Goal: Information Seeking & Learning: Find specific fact

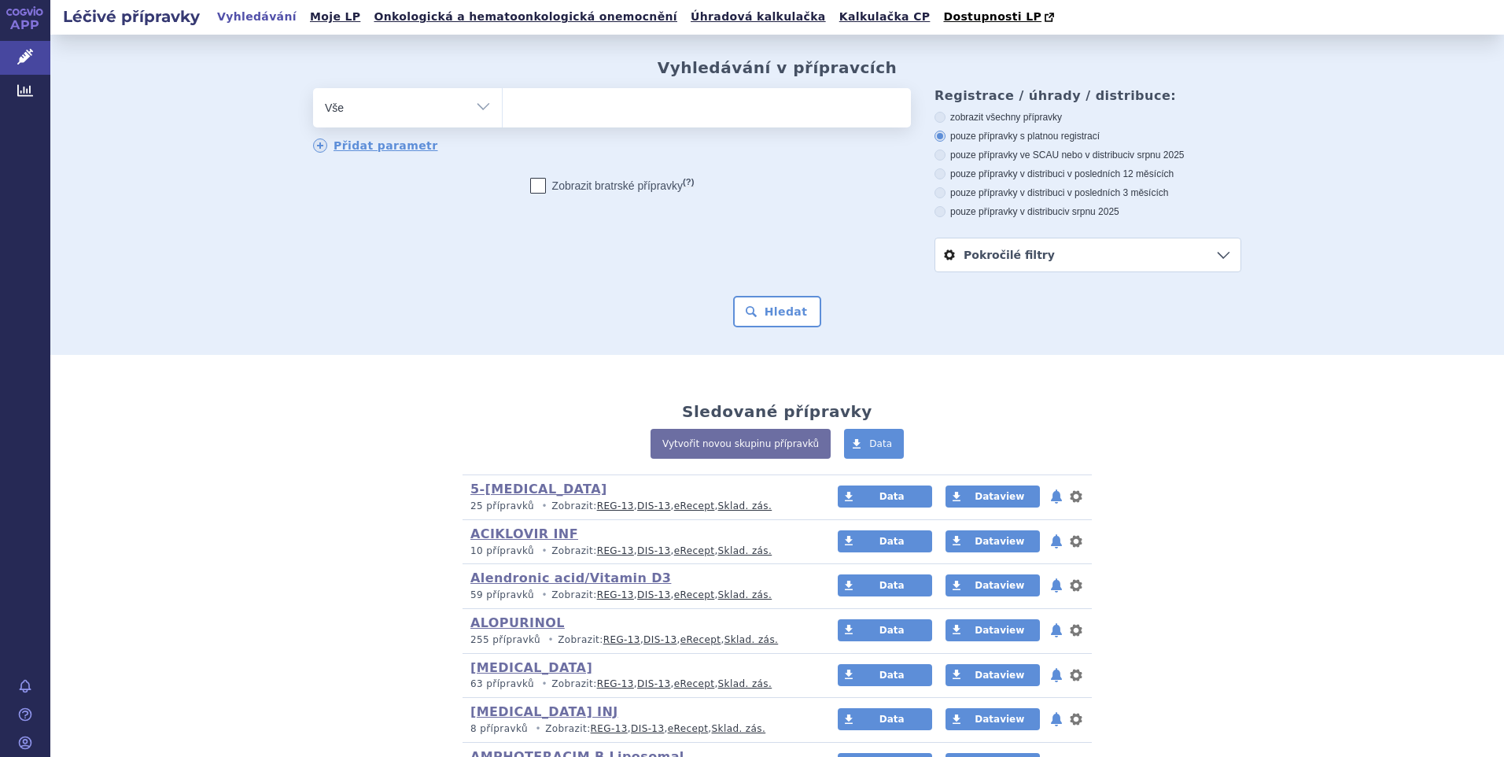
drag, startPoint x: 0, startPoint y: 0, endPoint x: 477, endPoint y: 104, distance: 487.9
click at [477, 104] on select "Vše Přípravek/SUKL kód MAH VPOIS ATC/Aktivní látka Léková forma Síla" at bounding box center [407, 105] width 189 height 35
click at [503, 113] on ul at bounding box center [707, 104] width 408 height 33
click at [503, 113] on select at bounding box center [502, 106] width 1 height 39
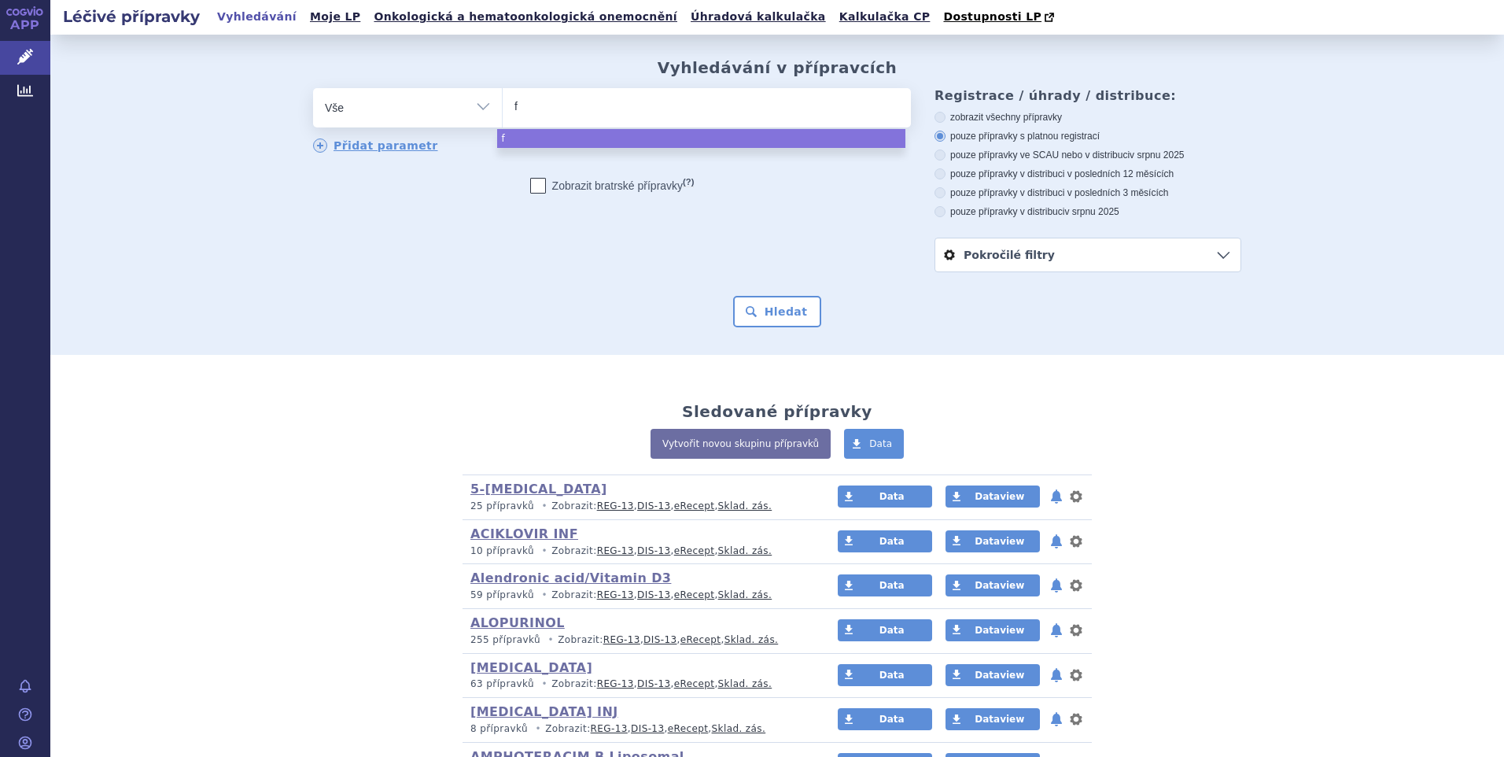
type input "fl"
type input "flu"
type input "fluo"
type input "fluot"
type input "fluo"
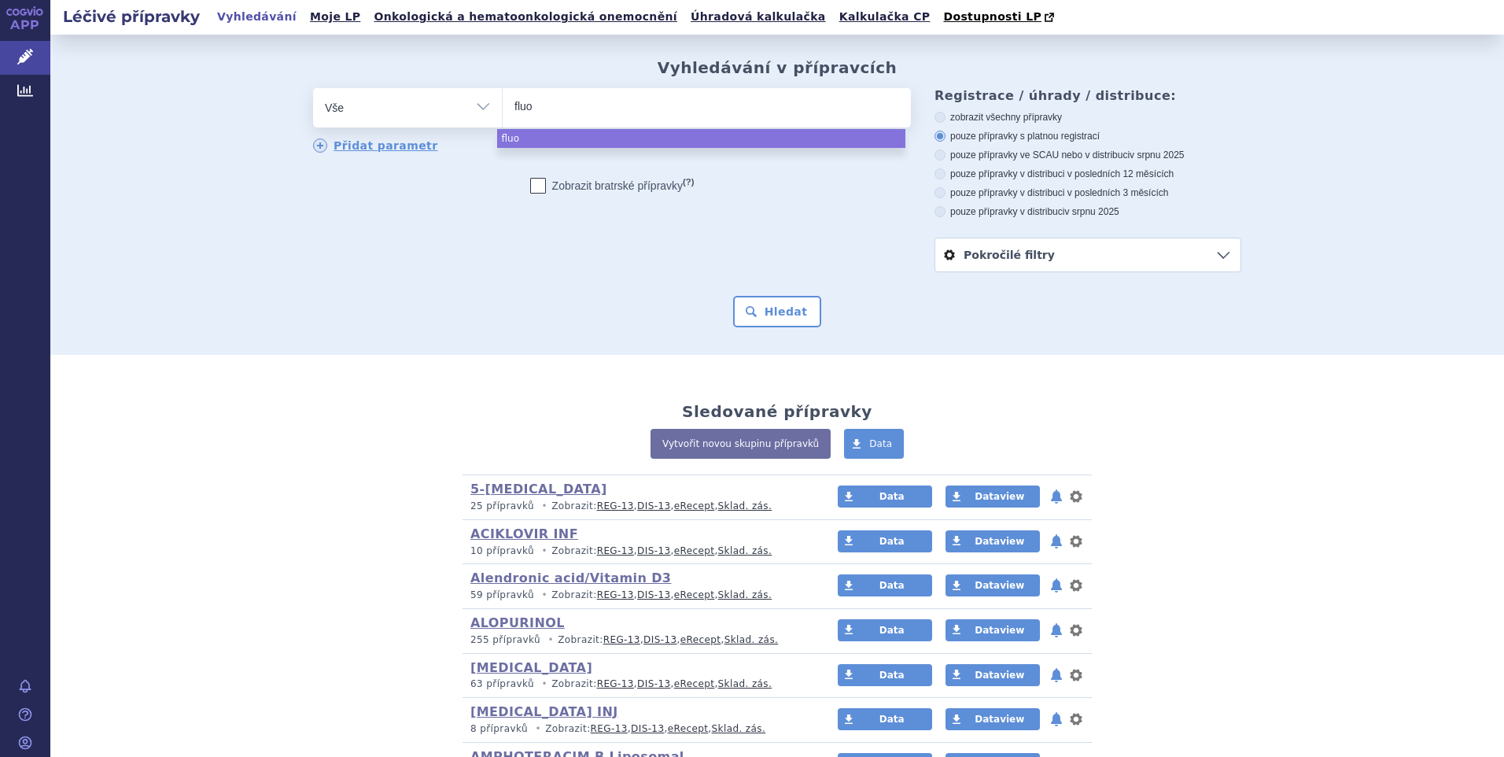
type input "fluor"
type input "fluoro"
type input "fluorou"
select select "fluorou"
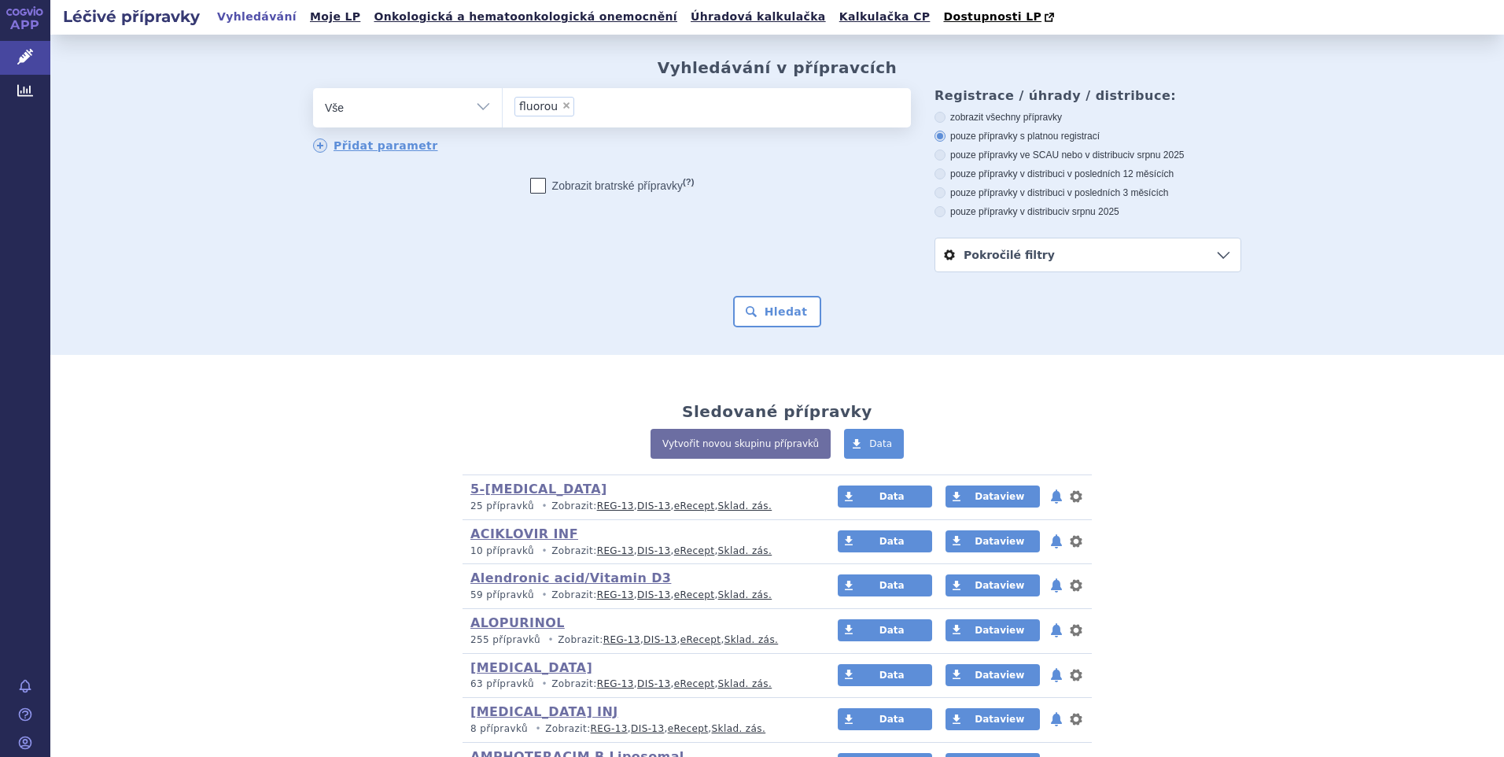
click at [478, 105] on select "Vše Přípravek/SUKL kód MAH VPOIS ATC/Aktivní látka Léková forma Síla" at bounding box center [407, 105] width 189 height 35
click at [472, 108] on select "Vše Přípravek/SUKL kód MAH VPOIS ATC/Aktivní látka Léková forma Síla" at bounding box center [407, 105] width 189 height 35
select select "filter-atc-group"
click at [313, 89] on select "Vše Přípravek/SUKL kód MAH VPOIS ATC/Aktivní látka Léková forma Síla" at bounding box center [407, 105] width 189 height 35
click at [534, 112] on ul at bounding box center [707, 104] width 408 height 33
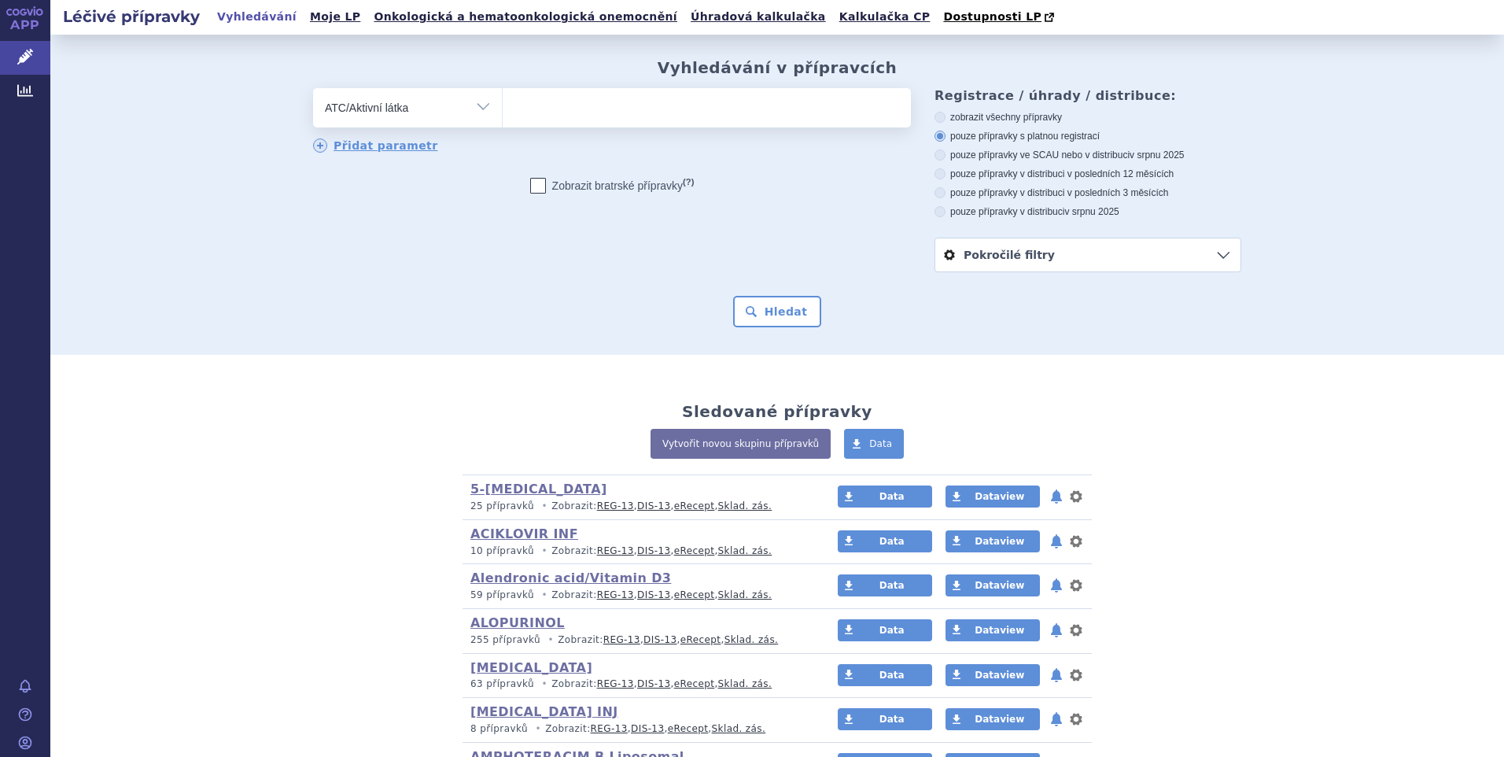
click at [503, 112] on select at bounding box center [502, 106] width 1 height 39
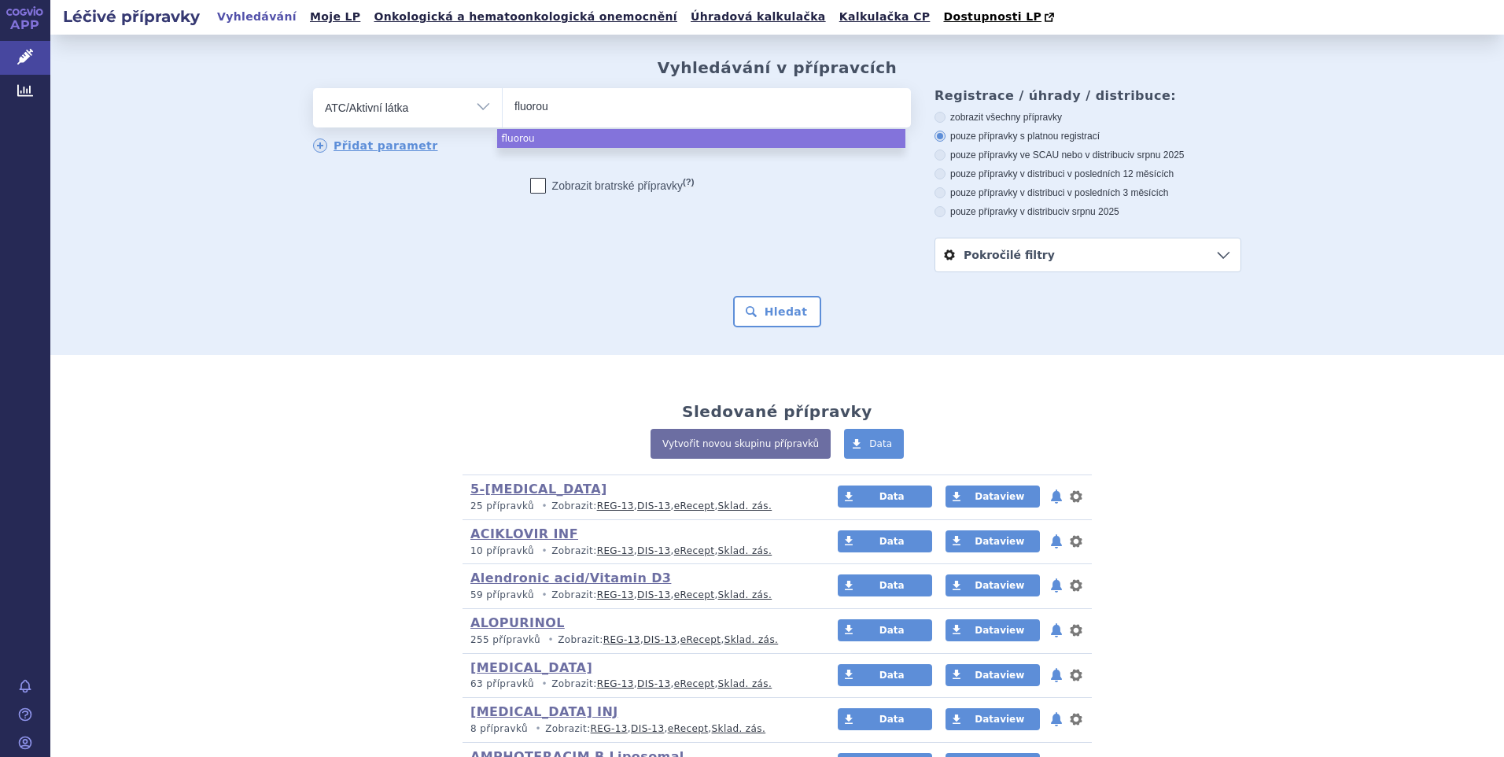
click at [545, 107] on input "fluorou" at bounding box center [547, 106] width 66 height 20
type input "fluorou"
select select "fluorou"
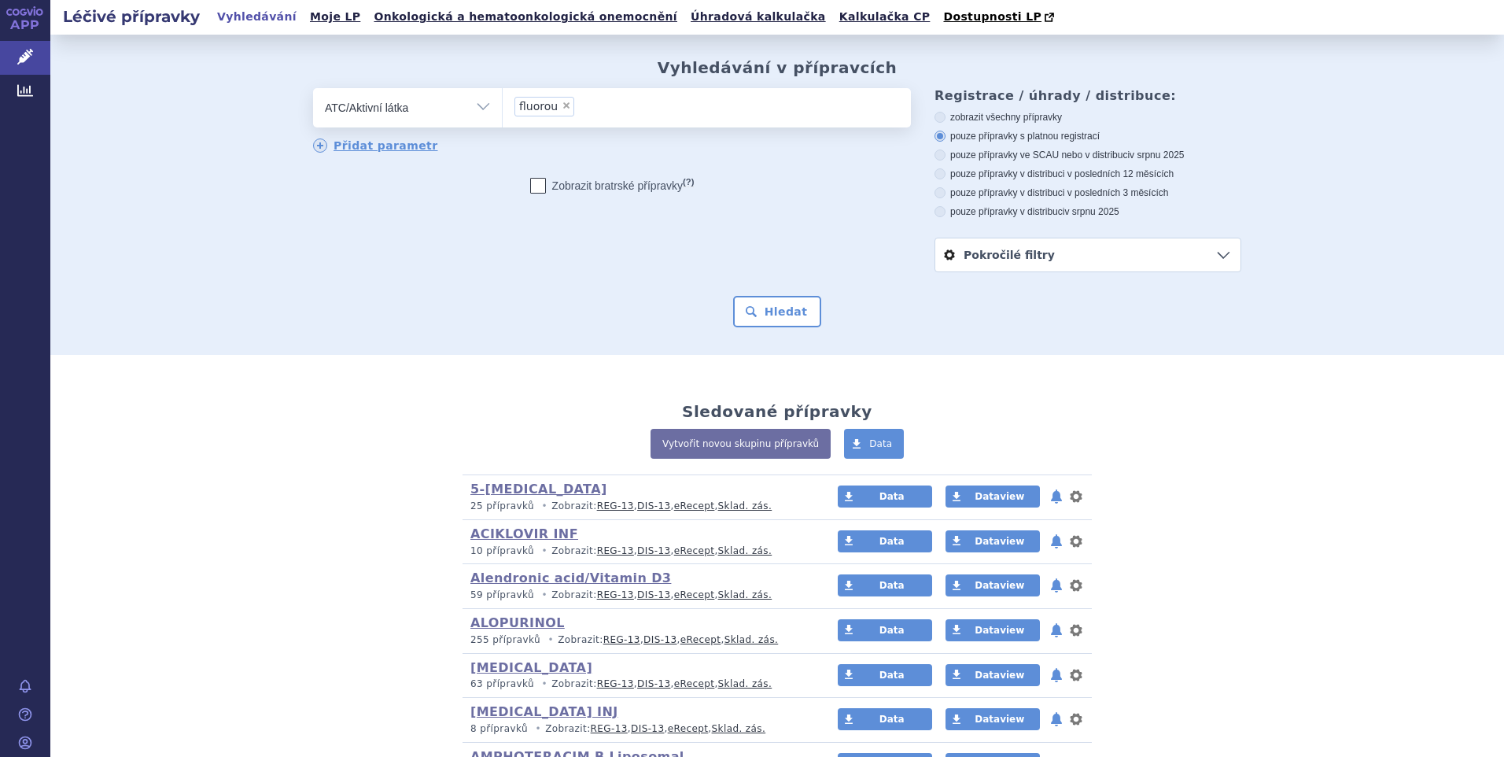
click at [562, 109] on span "×" at bounding box center [566, 105] width 9 height 9
click at [503, 109] on select "fluorou" at bounding box center [502, 106] width 1 height 39
select select
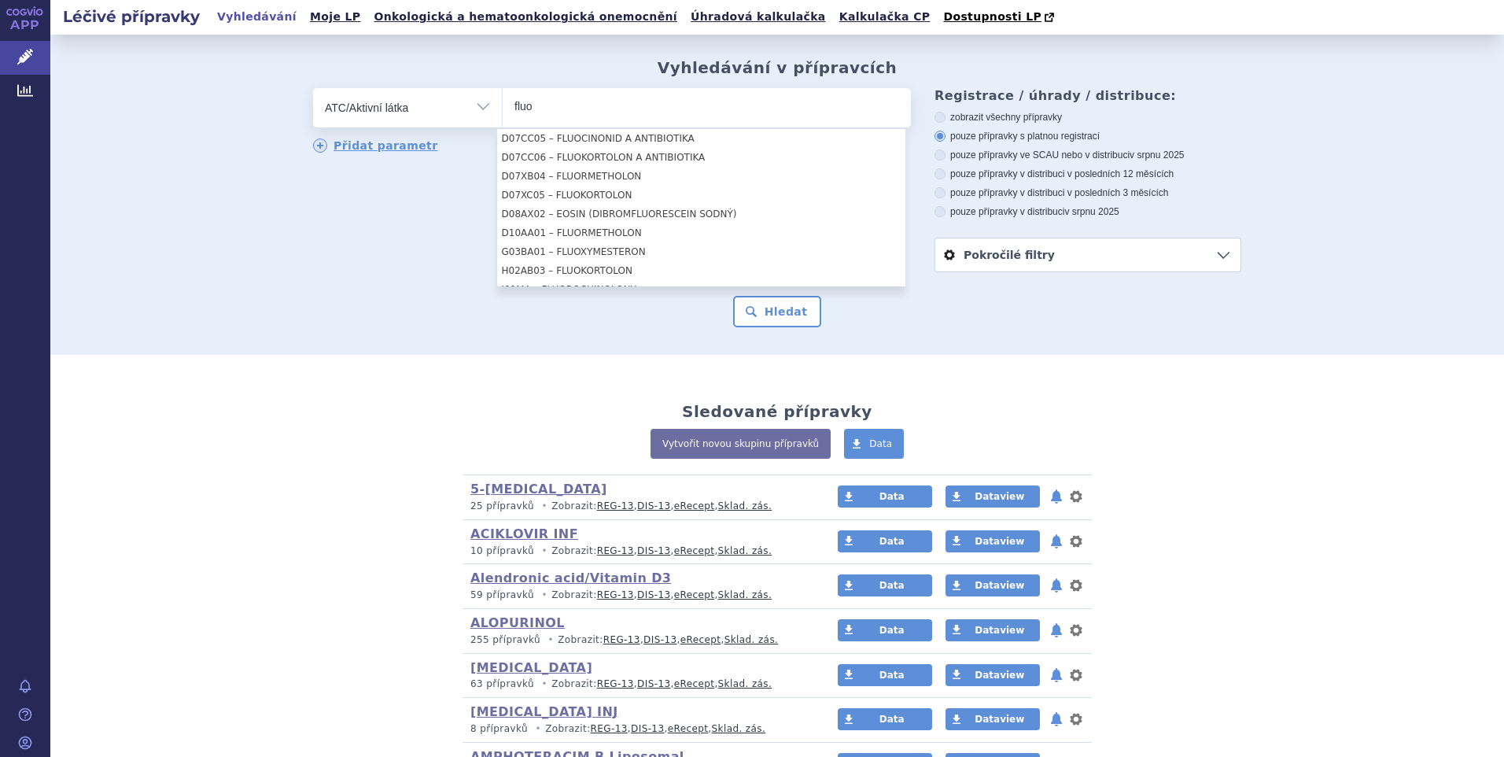
scroll to position [551, 0]
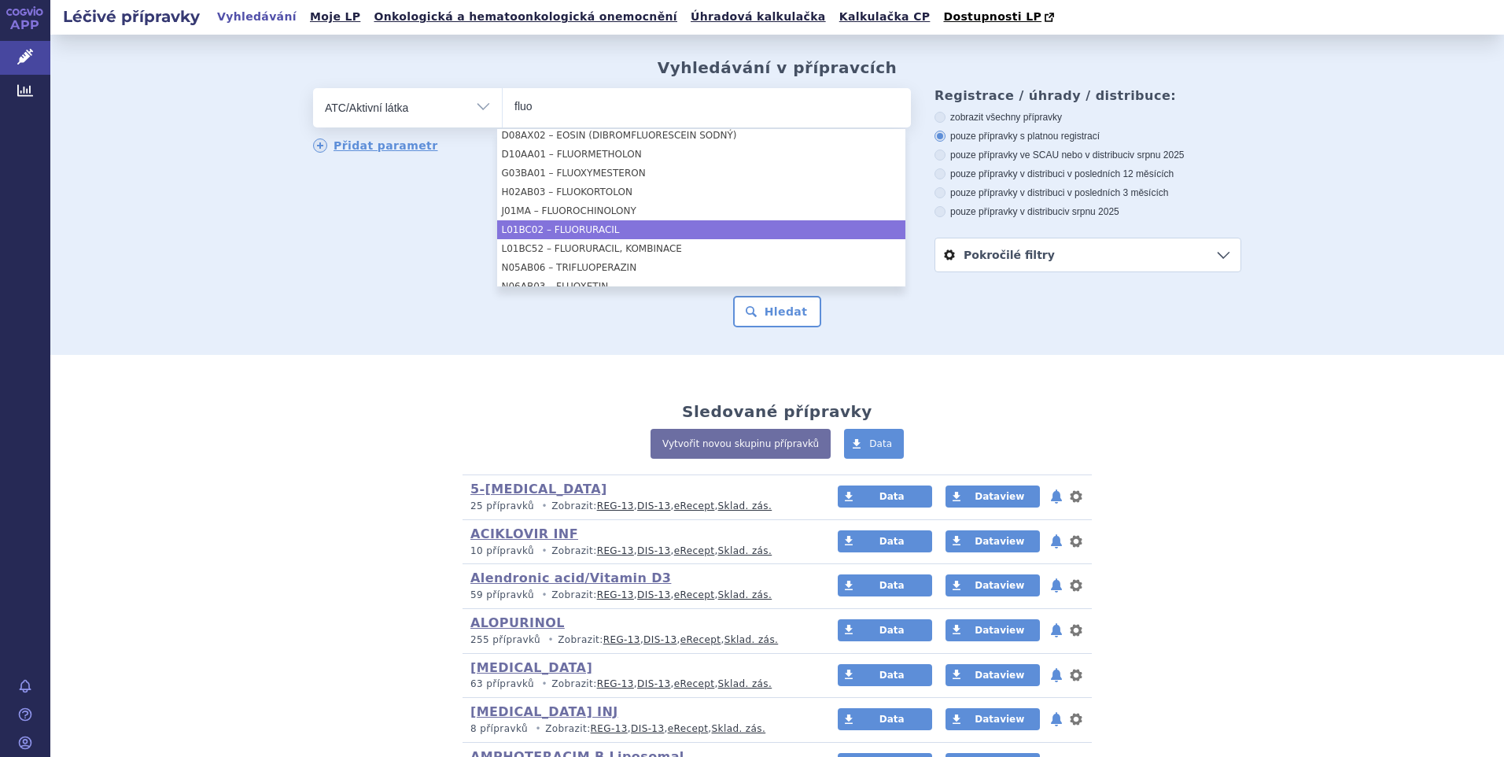
type input "fluo"
select select "L01BC02"
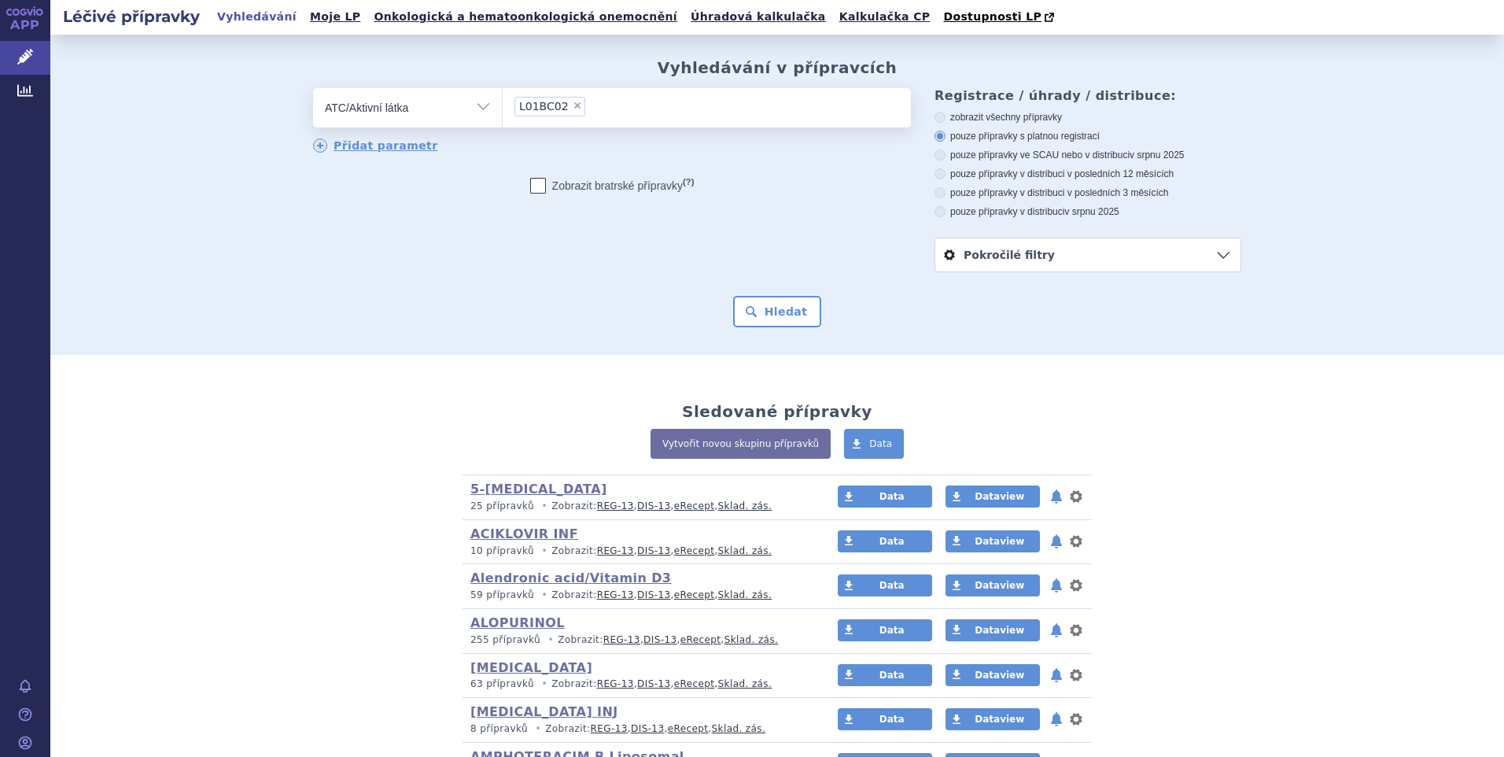
click at [935, 210] on icon at bounding box center [940, 211] width 11 height 11
click at [936, 210] on input "pouze přípravky v distribuci v srpnu 2025" at bounding box center [941, 213] width 10 height 10
radio input "true"
click at [784, 317] on button "Hledat" at bounding box center [777, 311] width 89 height 31
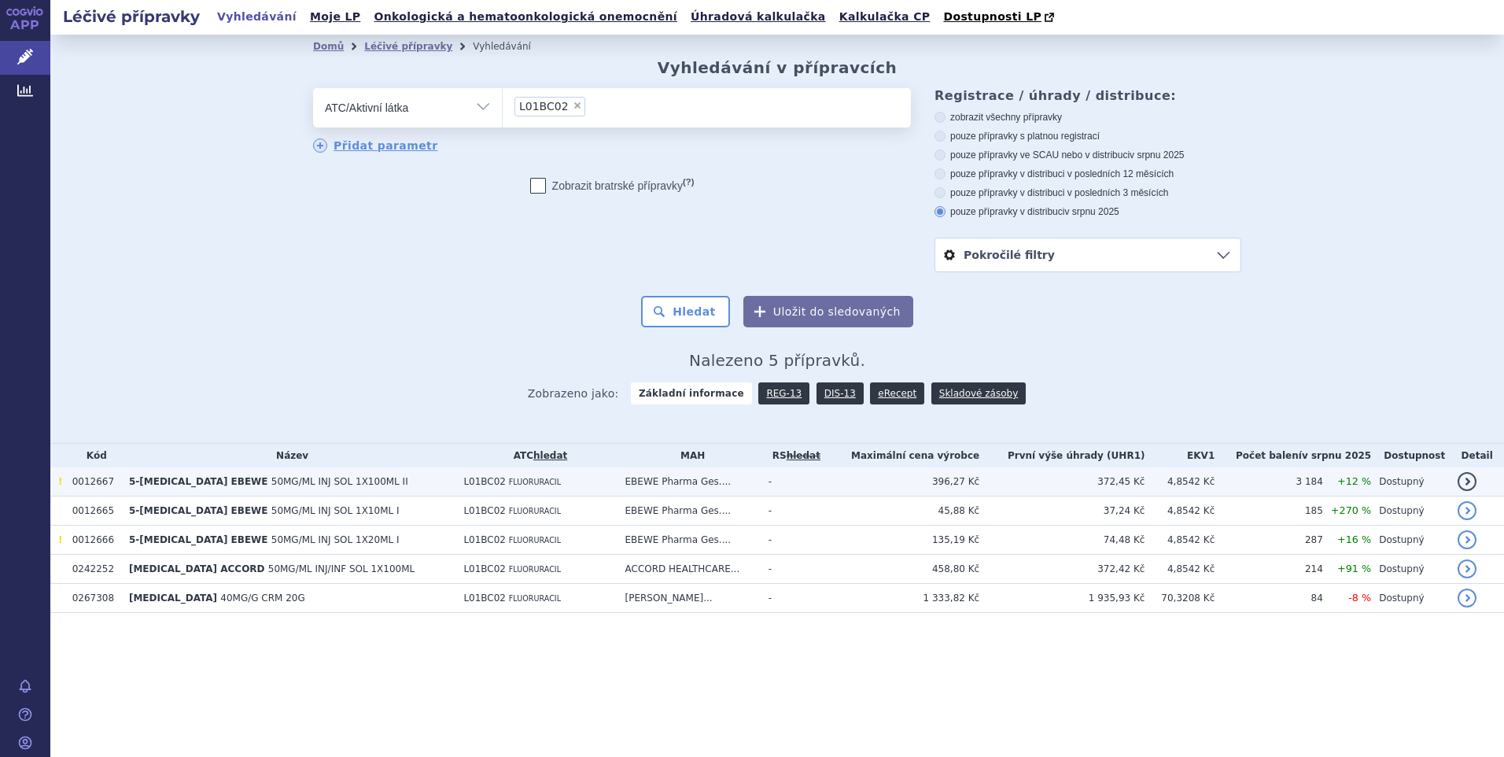
click at [979, 486] on td "396,27 Kč" at bounding box center [901, 481] width 155 height 29
click at [700, 478] on td "EBEWE Pharma Ges...." at bounding box center [689, 481] width 143 height 29
